Goal: Task Accomplishment & Management: Manage account settings

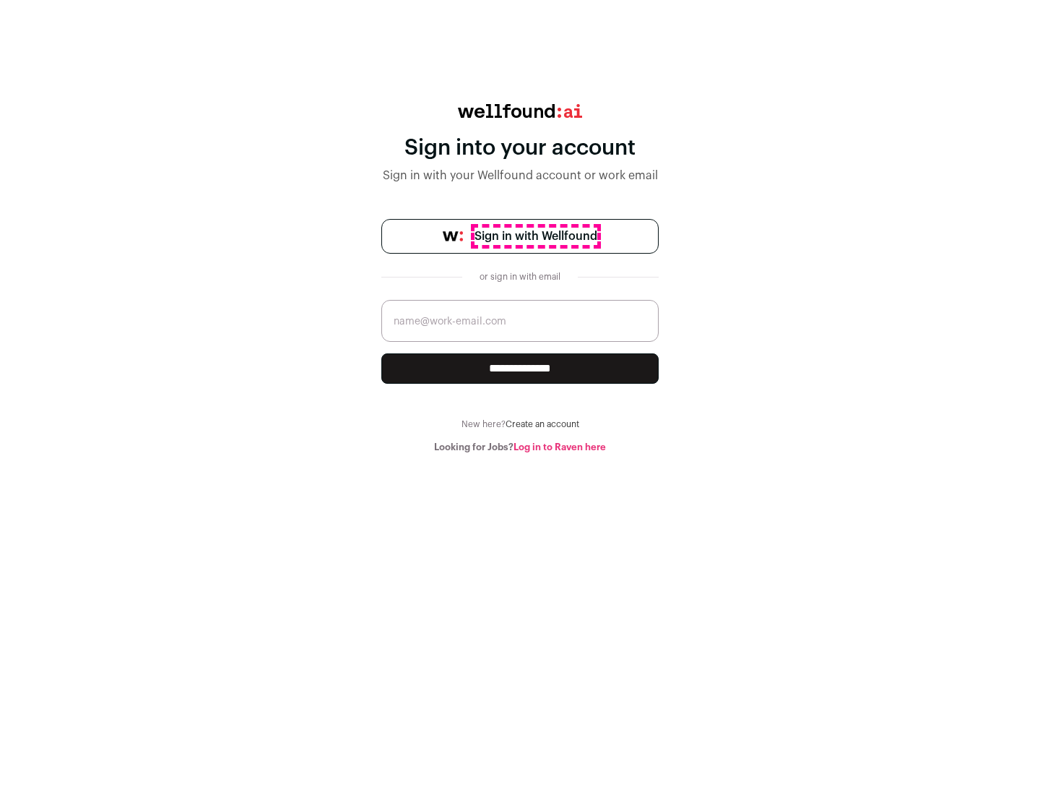
click at [535, 236] on span "Sign in with Wellfound" at bounding box center [536, 236] width 123 height 17
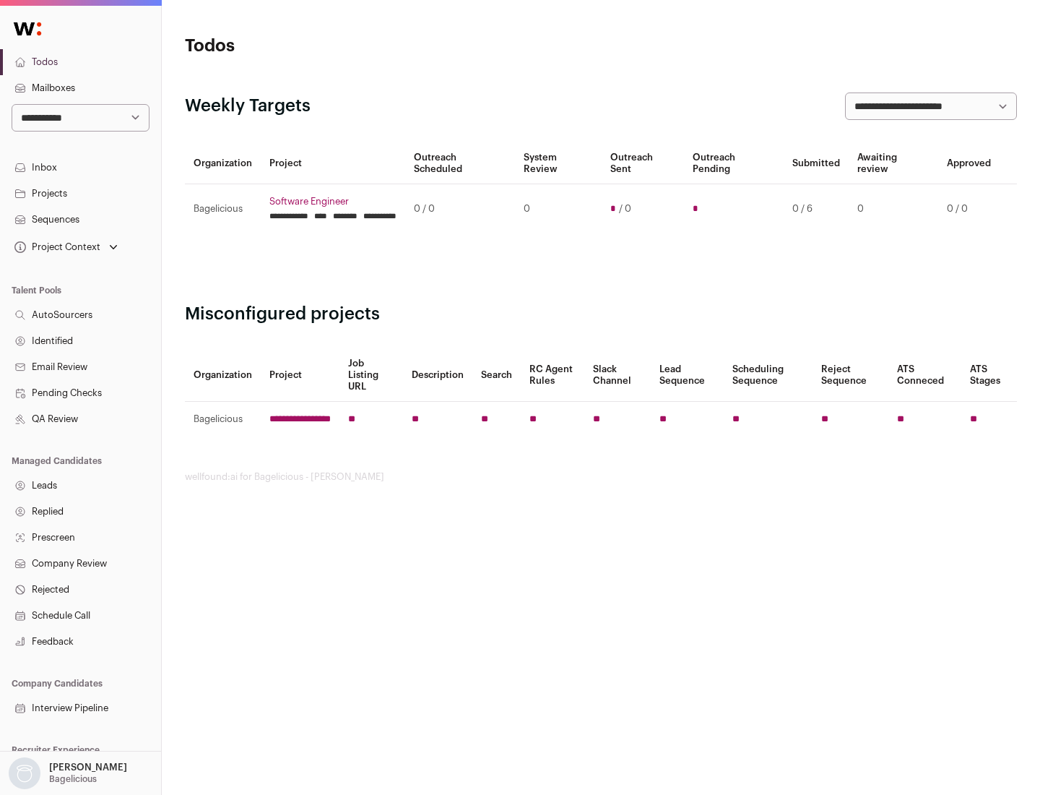
click at [80, 193] on link "Projects" at bounding box center [80, 194] width 161 height 26
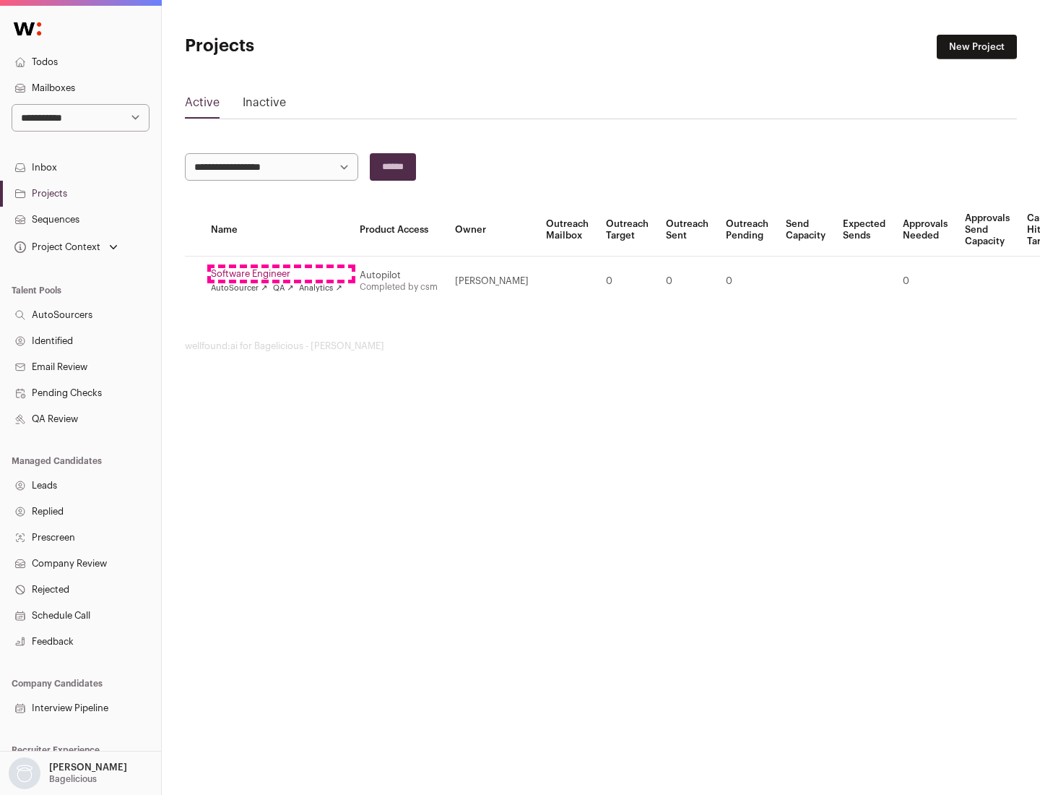
click at [281, 274] on link "Software Engineer" at bounding box center [276, 274] width 131 height 12
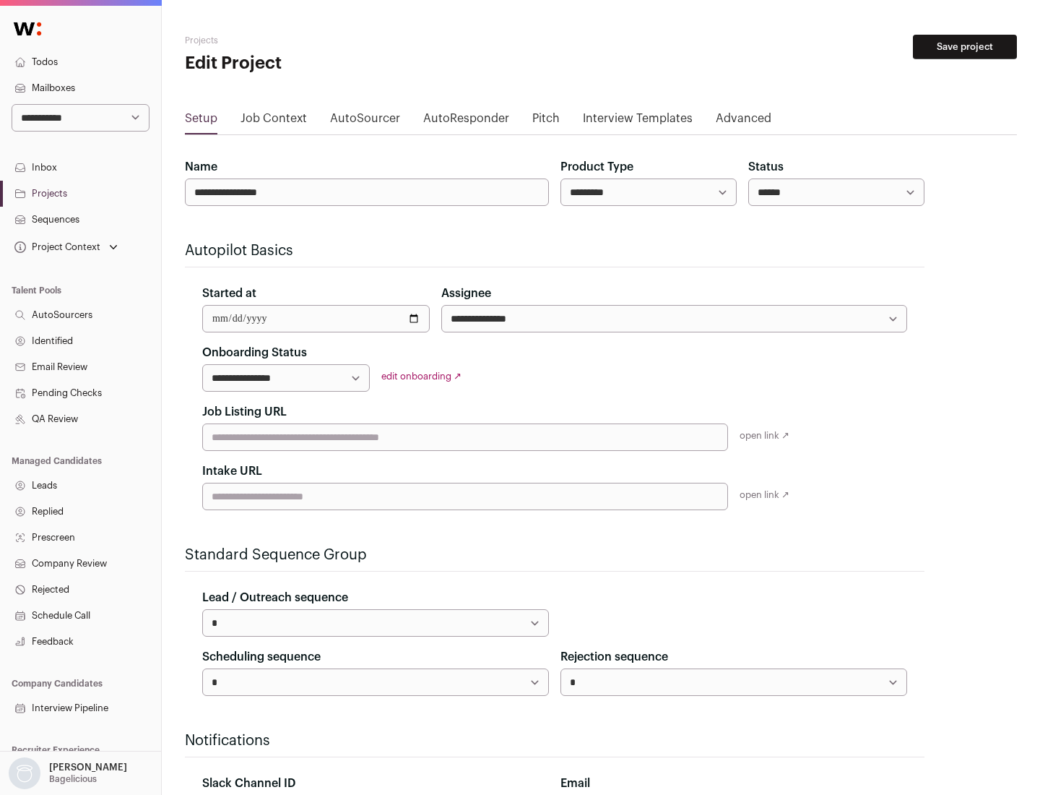
click at [965, 47] on button "Save project" at bounding box center [965, 47] width 104 height 25
